Goal: Task Accomplishment & Management: Use online tool/utility

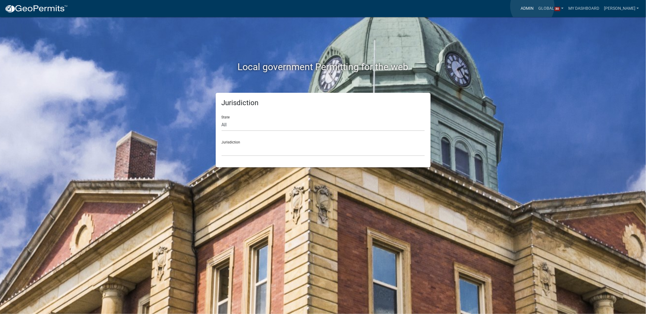
click at [533, 6] on link "Admin" at bounding box center [528, 8] width 18 height 11
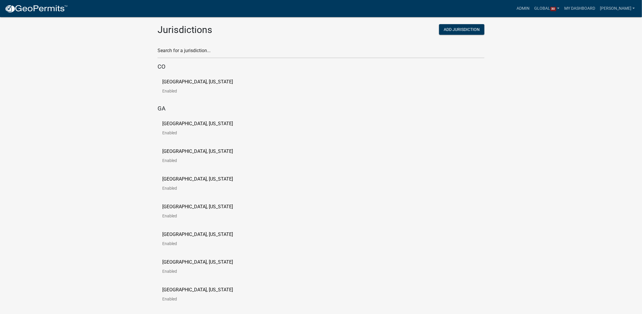
click at [195, 45] on div "Search for a jurisdiction..." at bounding box center [320, 48] width 327 height 20
click at [195, 47] on input "text" at bounding box center [320, 52] width 327 height 12
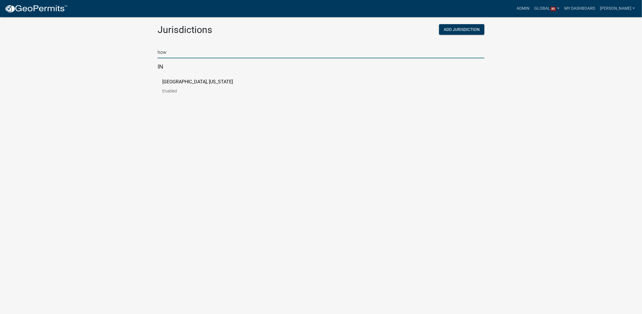
type input "how"
click at [193, 84] on p "[GEOGRAPHIC_DATA], [US_STATE]" at bounding box center [197, 81] width 71 height 5
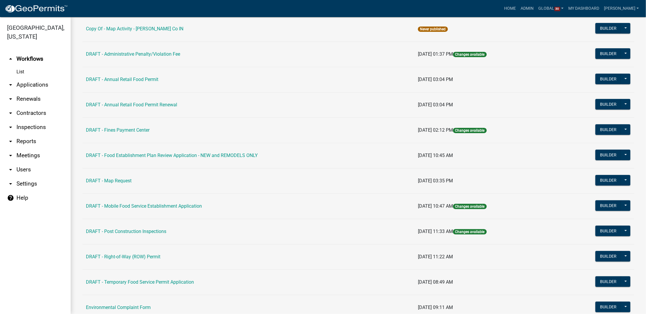
scroll to position [88, 0]
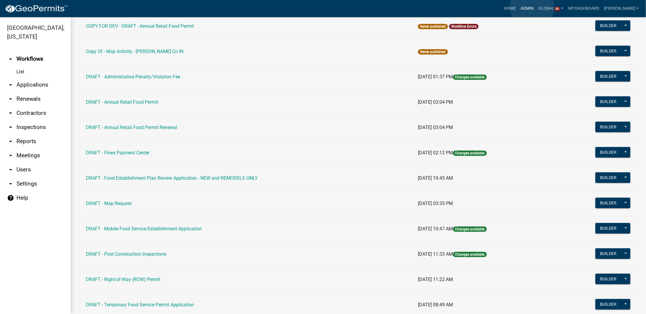
click at [532, 7] on link "Admin" at bounding box center [528, 8] width 18 height 11
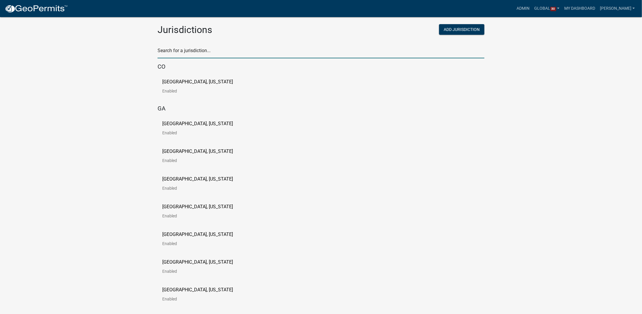
click at [237, 54] on input "text" at bounding box center [320, 52] width 327 height 12
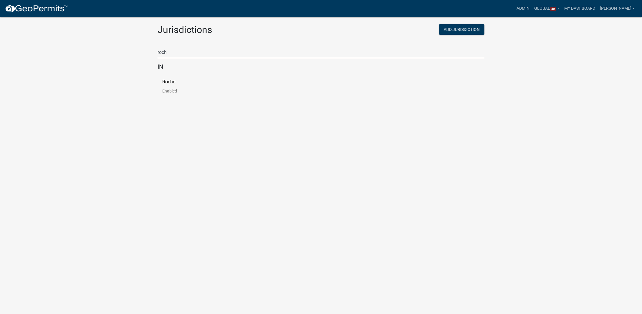
type input "roch"
click at [178, 84] on link "Roche Enabled" at bounding box center [173, 88] width 22 height 18
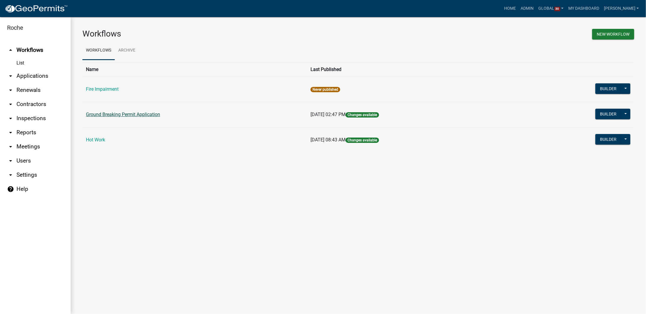
click at [110, 114] on link "Ground Breaking Permit Application" at bounding box center [123, 115] width 74 height 6
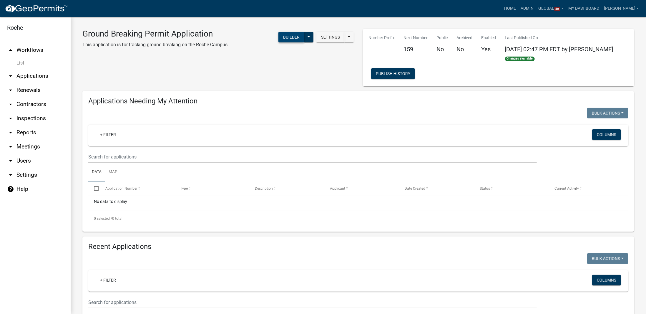
click at [291, 37] on button "Builder" at bounding box center [291, 37] width 26 height 11
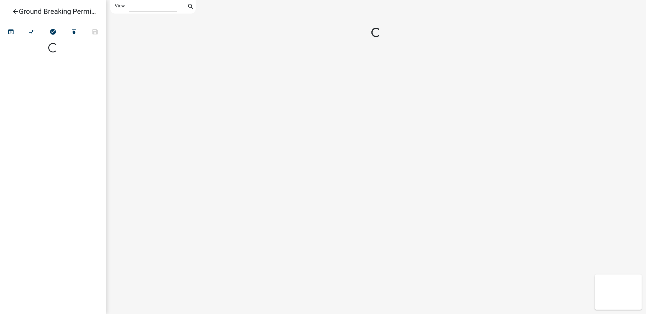
select select "1"
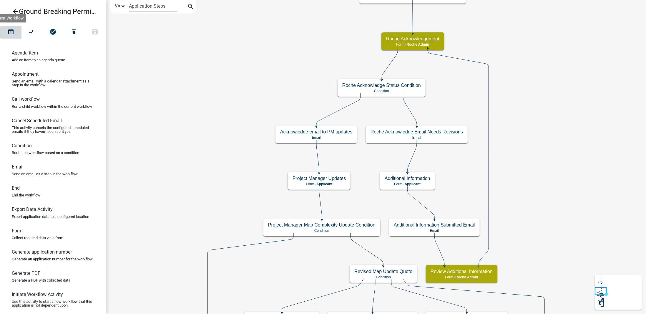
click at [10, 31] on icon "open_in_browser" at bounding box center [10, 32] width 7 height 8
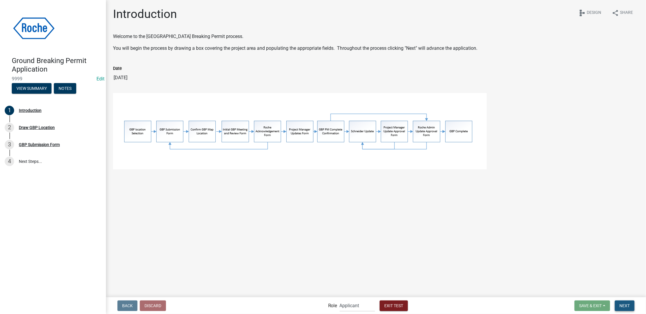
click at [629, 304] on span "Next" at bounding box center [625, 305] width 10 height 5
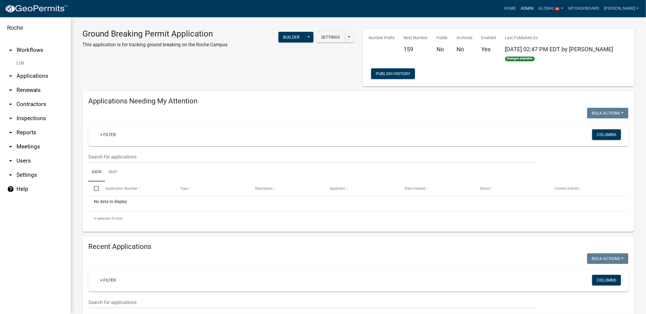
click at [536, 7] on link "Admin" at bounding box center [528, 8] width 18 height 11
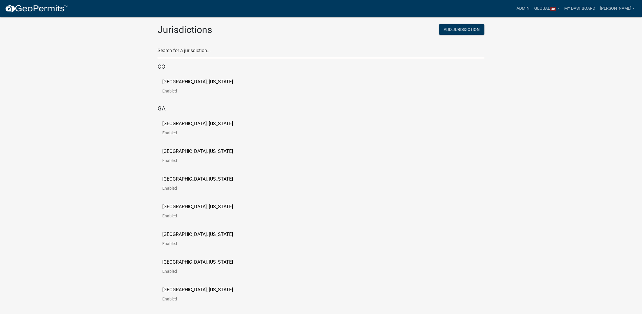
click at [263, 50] on input "text" at bounding box center [320, 52] width 327 height 12
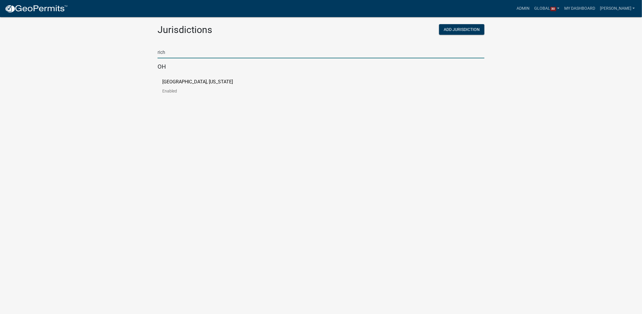
type input "rich"
click at [187, 81] on p "[GEOGRAPHIC_DATA], [US_STATE]" at bounding box center [197, 81] width 71 height 5
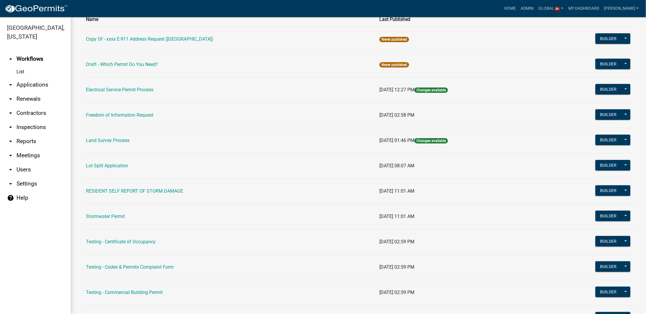
scroll to position [43, 0]
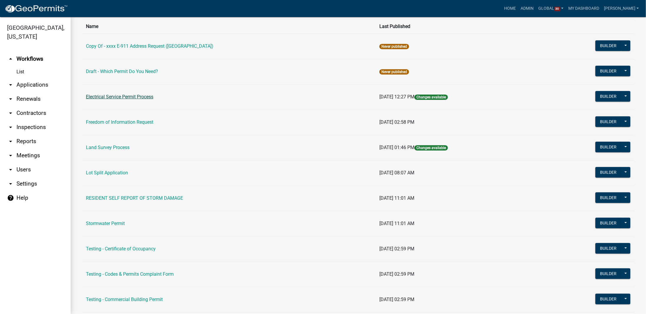
click at [117, 99] on link "Electrical Service Permit Process" at bounding box center [119, 97] width 67 height 6
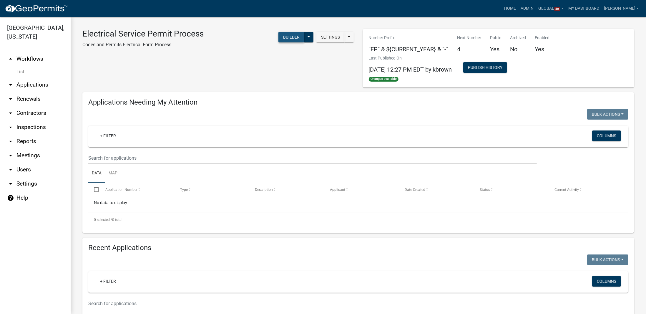
click at [292, 39] on button "Builder" at bounding box center [291, 37] width 26 height 11
select select
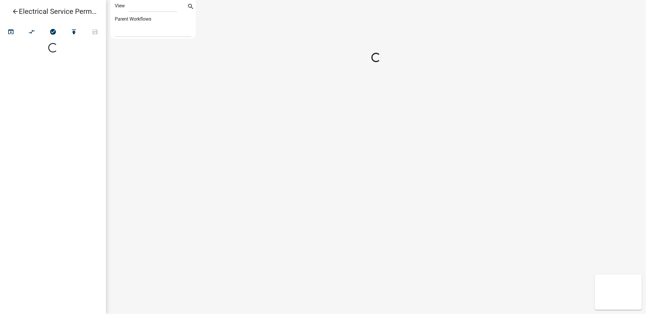
select select "1"
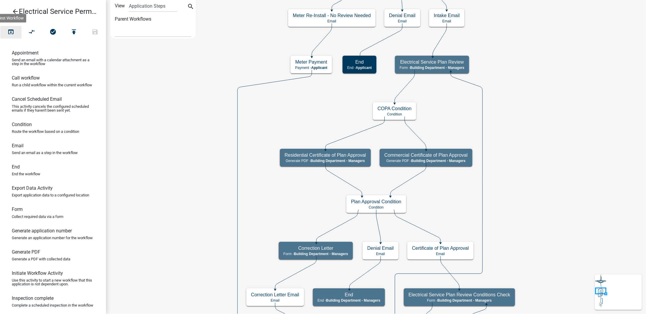
click at [10, 30] on icon "open_in_browser" at bounding box center [10, 32] width 7 height 8
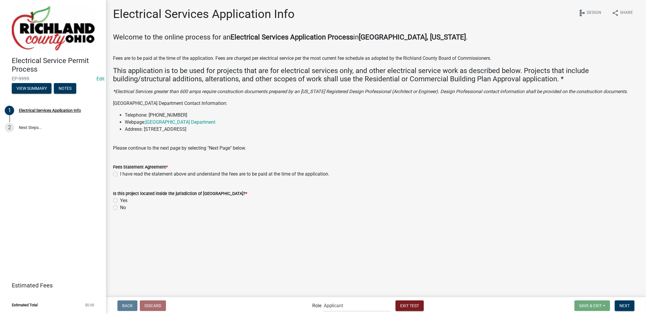
click at [120, 176] on label "I have read the statement above and understand the fees are to be paid at the t…" at bounding box center [224, 173] width 209 height 7
click at [120, 174] on input "I have read the statement above and understand the fees are to be paid at the t…" at bounding box center [122, 172] width 4 height 4
radio input "true"
click at [119, 201] on div "Yes" at bounding box center [376, 200] width 526 height 7
click at [120, 201] on label "Yes" at bounding box center [123, 200] width 7 height 7
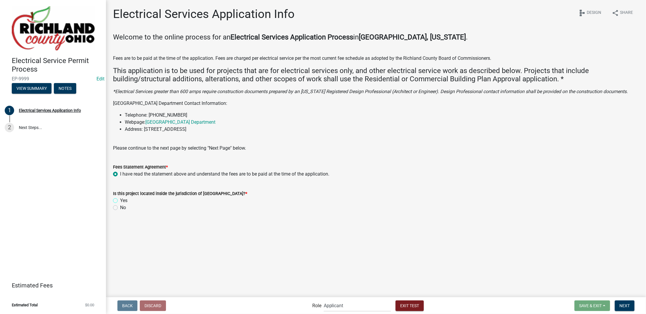
click at [120, 201] on input "Yes" at bounding box center [122, 199] width 4 height 4
radio input "true"
click at [627, 306] on span "Next" at bounding box center [625, 305] width 10 height 5
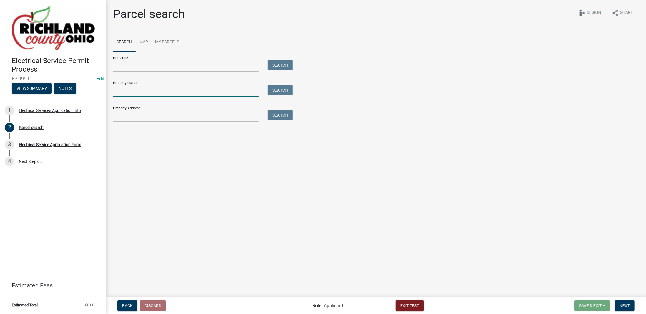
click at [127, 85] on input "Property Owner:" at bounding box center [186, 91] width 146 height 12
type input "smith"
click at [282, 92] on button "Search" at bounding box center [280, 90] width 25 height 11
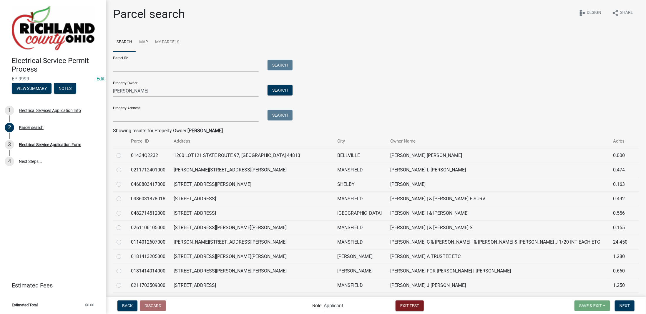
click at [124, 210] on label at bounding box center [124, 210] width 0 height 0
click at [124, 213] on input "radio" at bounding box center [126, 212] width 4 height 4
radio input "true"
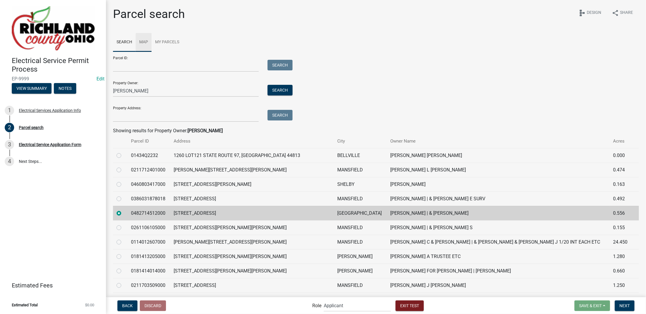
click at [145, 41] on link "Map" at bounding box center [144, 42] width 16 height 19
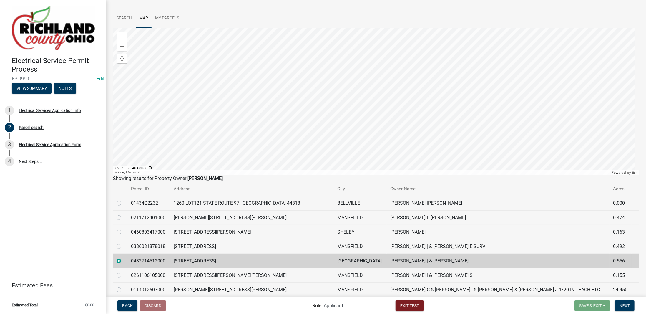
scroll to position [29, 0]
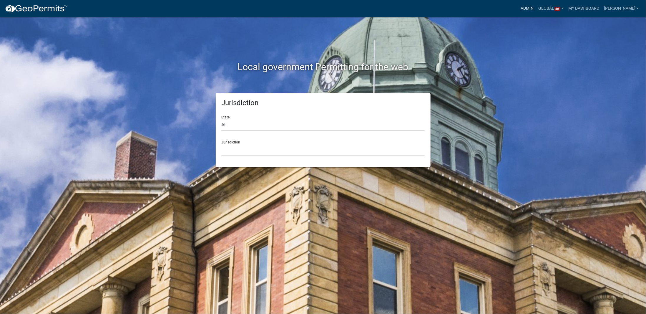
click at [536, 8] on link "Admin" at bounding box center [528, 8] width 18 height 11
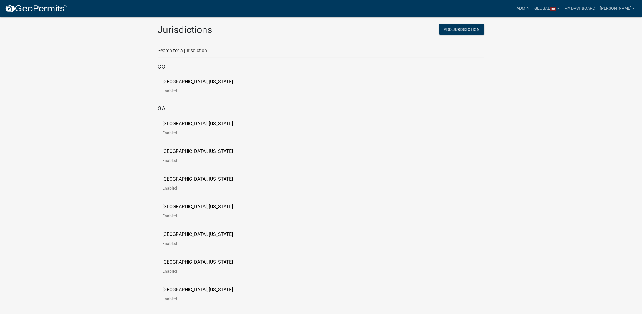
click at [228, 49] on input "text" at bounding box center [320, 52] width 327 height 12
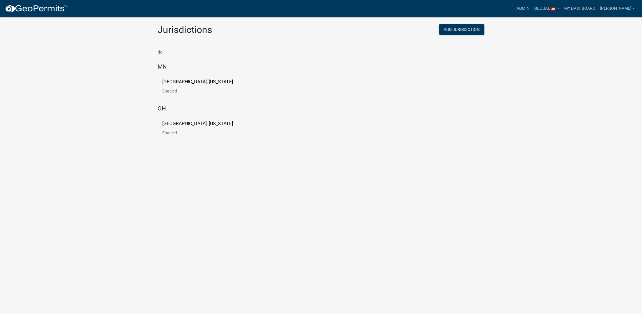
type input "ric"
click at [189, 125] on p "[GEOGRAPHIC_DATA], [US_STATE]" at bounding box center [197, 123] width 71 height 5
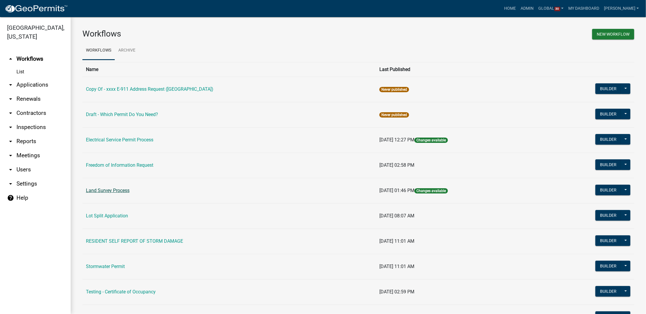
click at [98, 190] on link "Land Survey Process" at bounding box center [108, 191] width 44 height 6
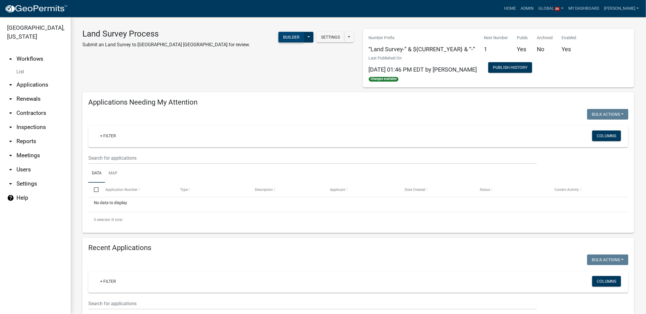
click at [287, 39] on button "Builder" at bounding box center [291, 37] width 26 height 11
select select
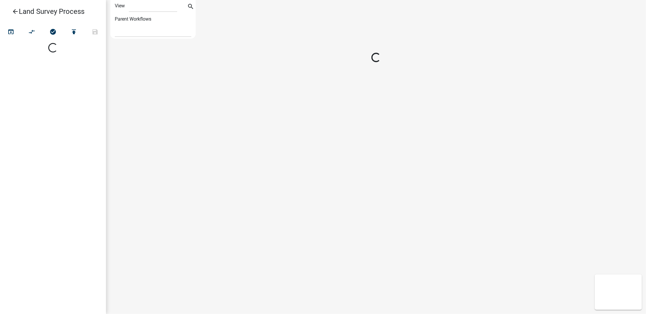
select select "1"
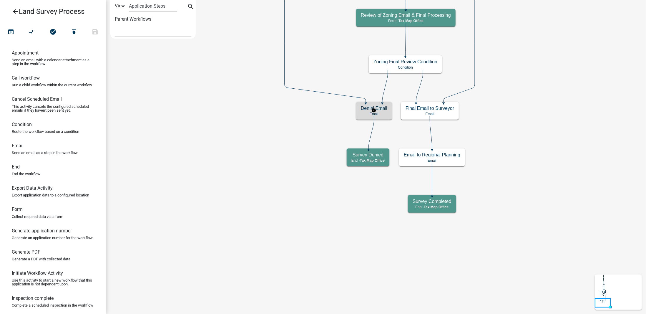
click at [366, 113] on p "Email" at bounding box center [374, 114] width 26 height 4
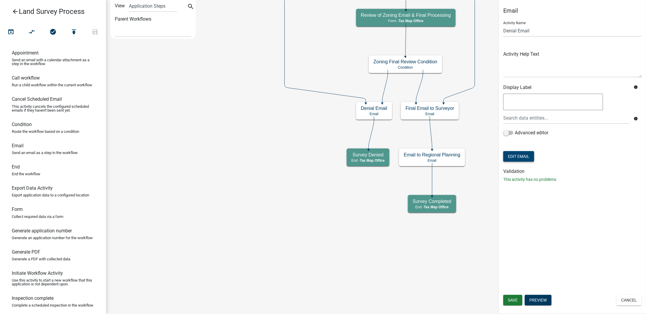
click at [522, 157] on button "Edit Email" at bounding box center [518, 156] width 31 height 11
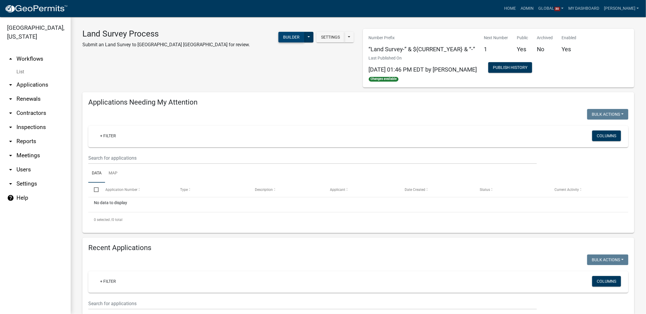
click at [291, 36] on button "Builder" at bounding box center [291, 37] width 26 height 11
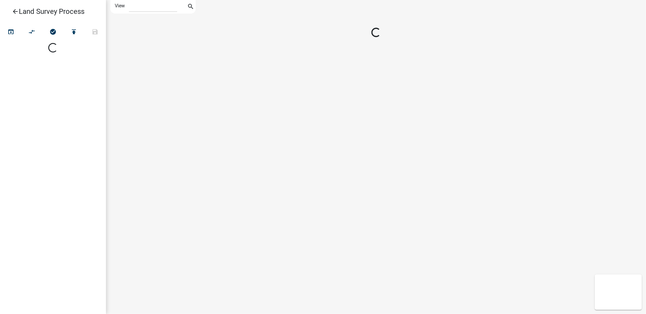
select select "1"
select select
